Goal: Task Accomplishment & Management: Use online tool/utility

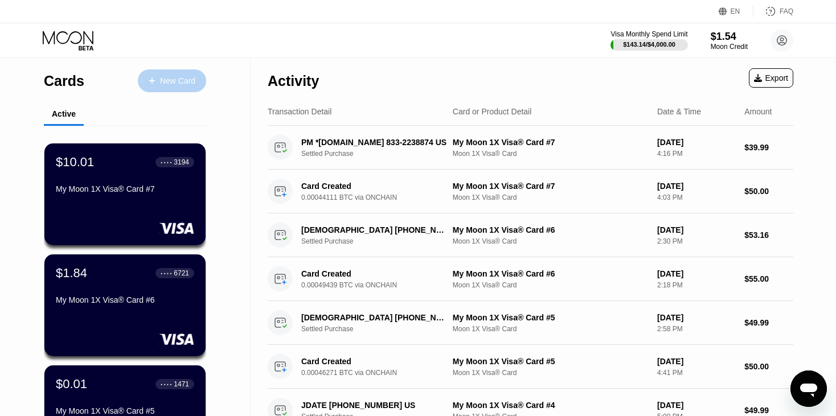
click at [176, 77] on div "New Card" at bounding box center [177, 81] width 35 height 10
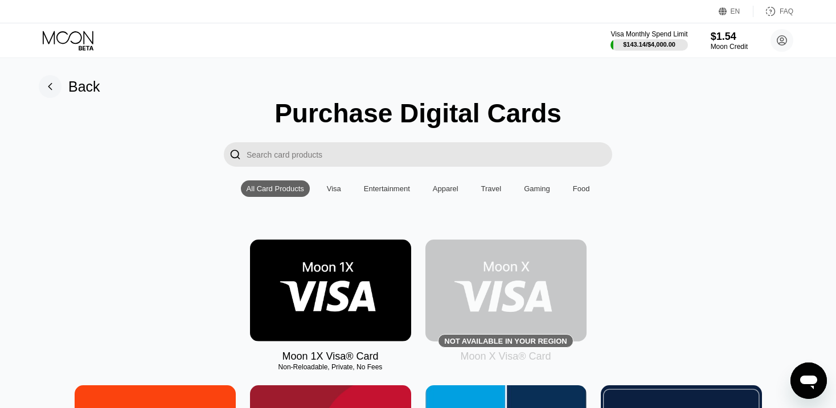
click at [73, 40] on icon at bounding box center [69, 41] width 53 height 20
